Goal: Task Accomplishment & Management: Use online tool/utility

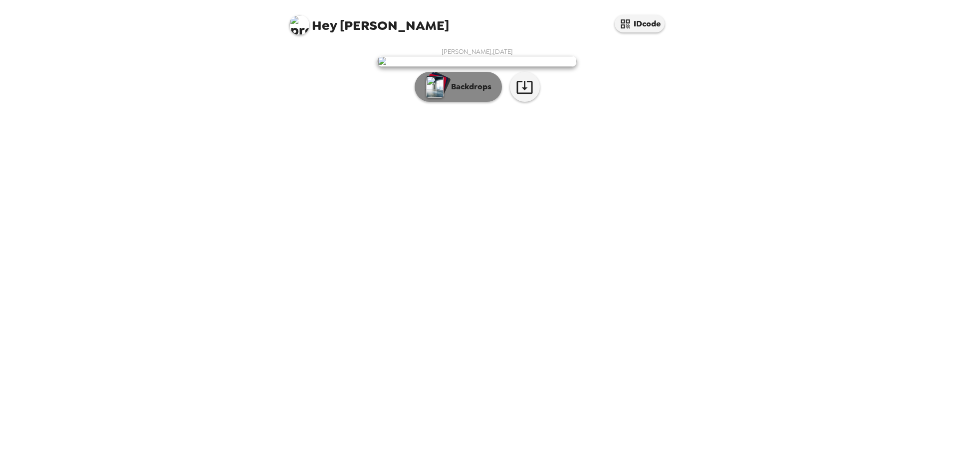
click at [440, 98] on img "button" at bounding box center [434, 87] width 17 height 22
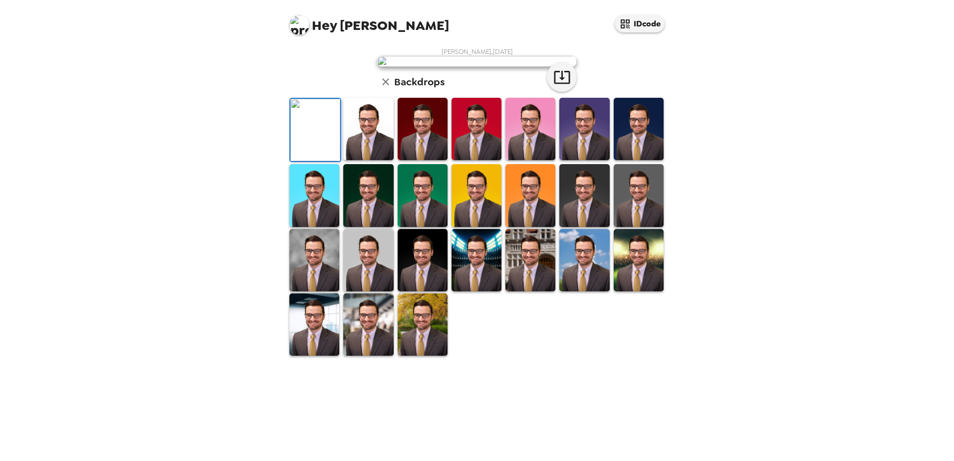
scroll to position [144, 0]
click at [419, 356] on img at bounding box center [423, 324] width 50 height 62
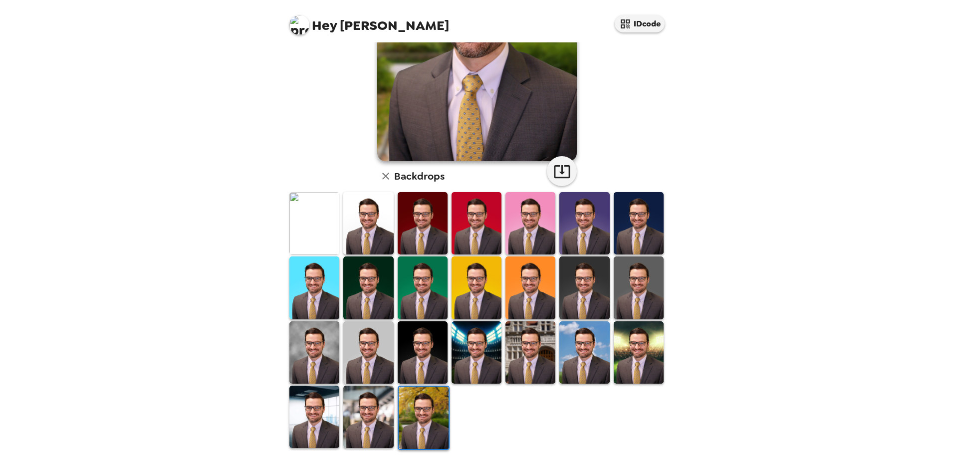
click at [381, 436] on img at bounding box center [368, 417] width 50 height 62
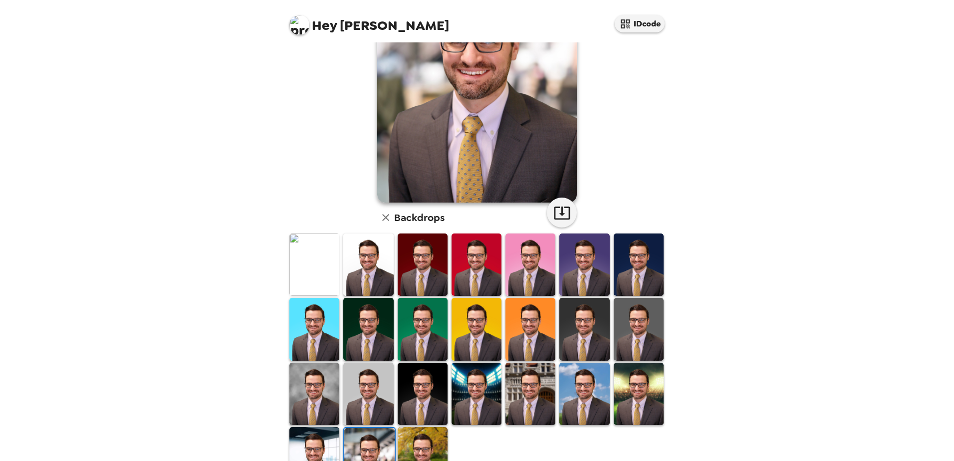
scroll to position [0, 0]
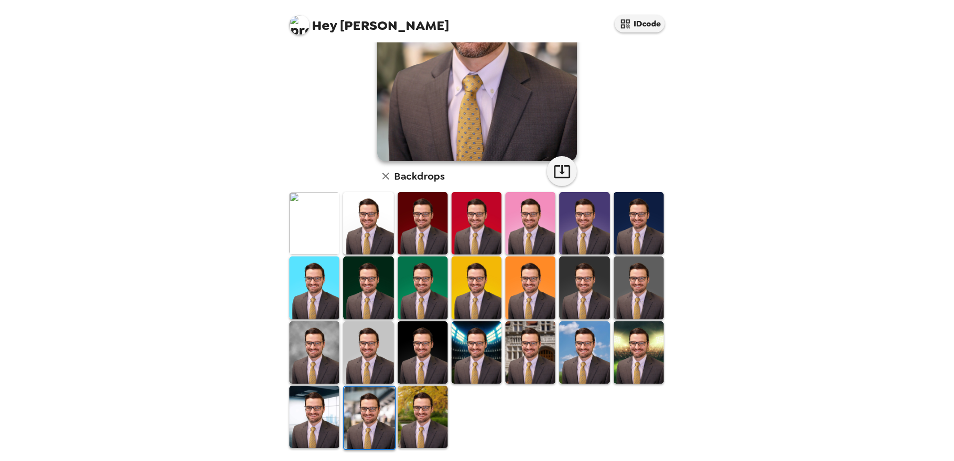
click at [318, 409] on img at bounding box center [314, 417] width 50 height 62
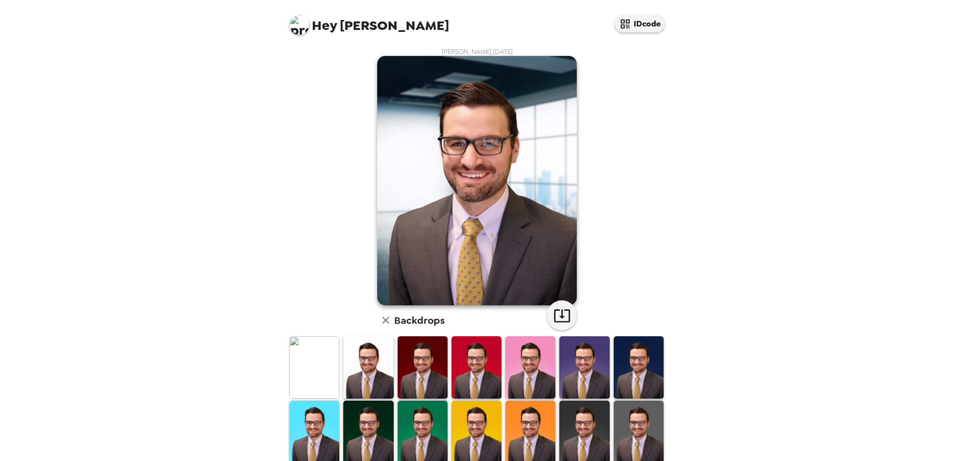
scroll to position [144, 0]
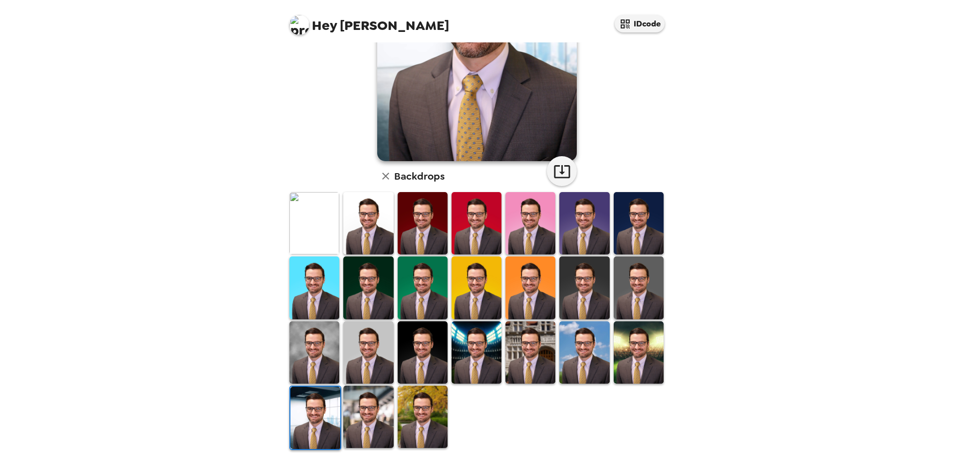
click at [423, 416] on img at bounding box center [423, 417] width 50 height 62
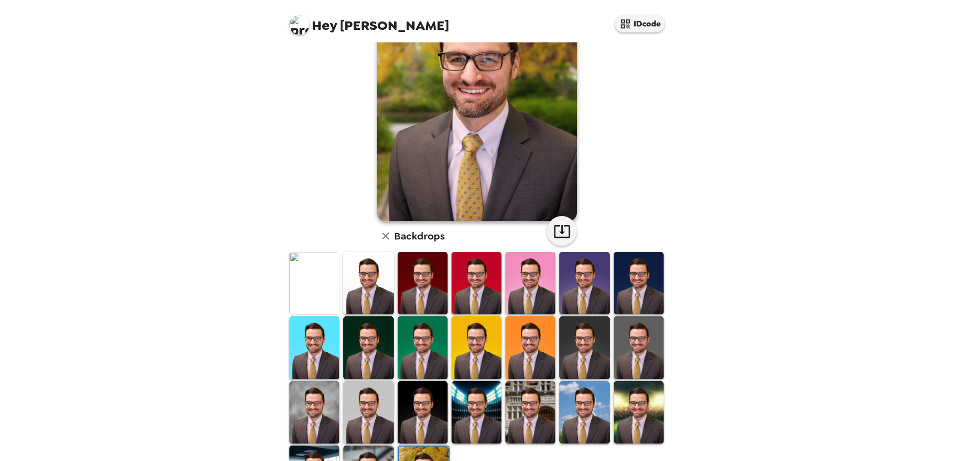
scroll to position [0, 0]
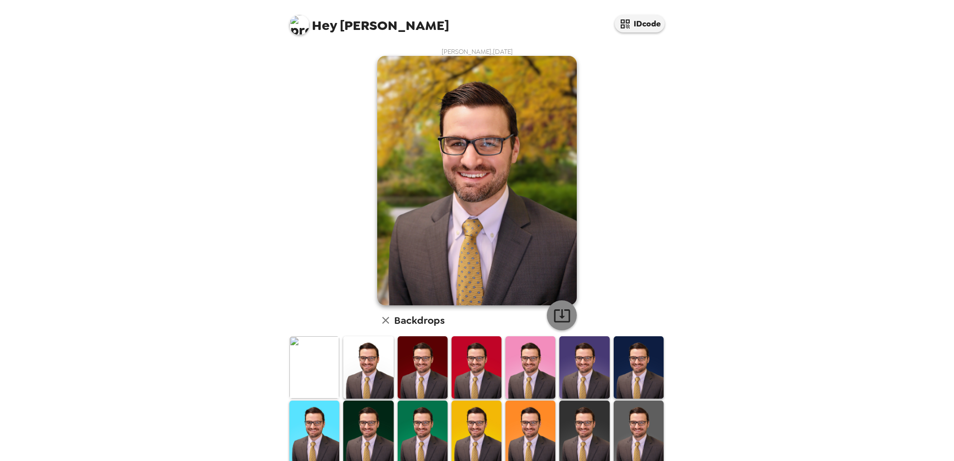
click at [562, 318] on icon "button" at bounding box center [561, 315] width 17 height 17
